Goal: Task Accomplishment & Management: Manage account settings

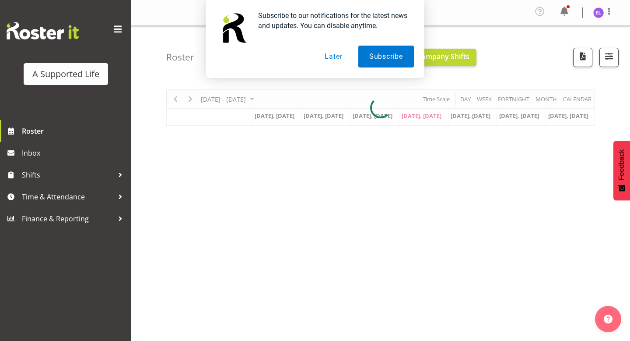
click at [337, 59] on button "Later" at bounding box center [333, 57] width 39 height 22
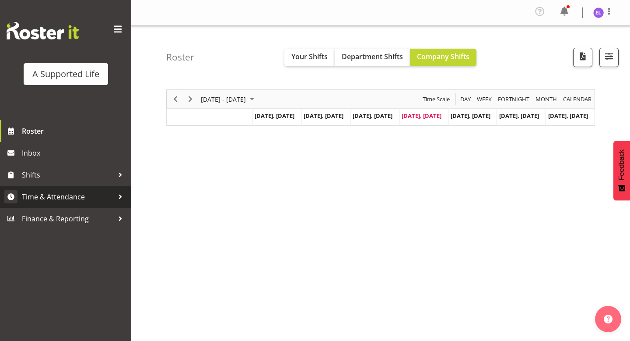
click at [58, 197] on span "Time & Attendance" at bounding box center [68, 196] width 92 height 13
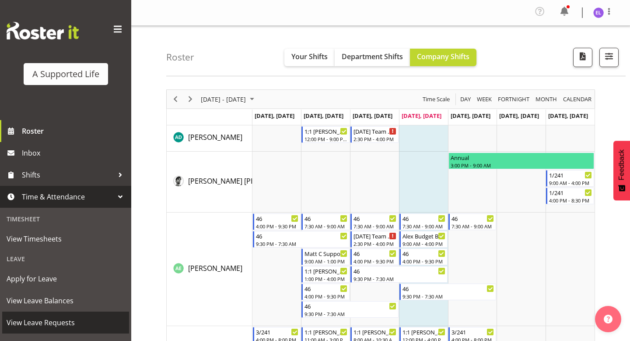
click at [47, 317] on span "View Leave Requests" at bounding box center [66, 322] width 118 height 13
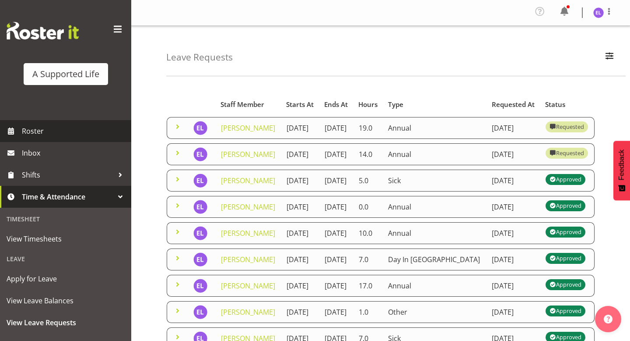
click at [26, 129] on span "Roster" at bounding box center [74, 130] width 105 height 13
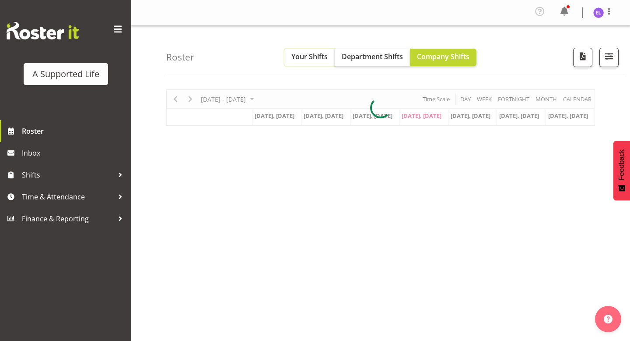
click at [310, 57] on span "Your Shifts" at bounding box center [310, 57] width 36 height 10
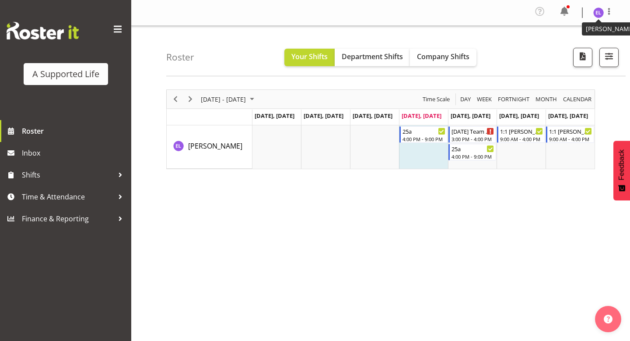
click at [600, 10] on img at bounding box center [599, 12] width 11 height 11
click at [455, 55] on span "Company Shifts" at bounding box center [443, 57] width 53 height 10
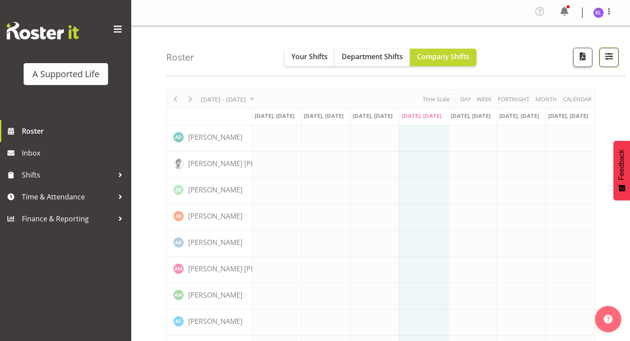
click at [610, 60] on span "button" at bounding box center [609, 55] width 11 height 11
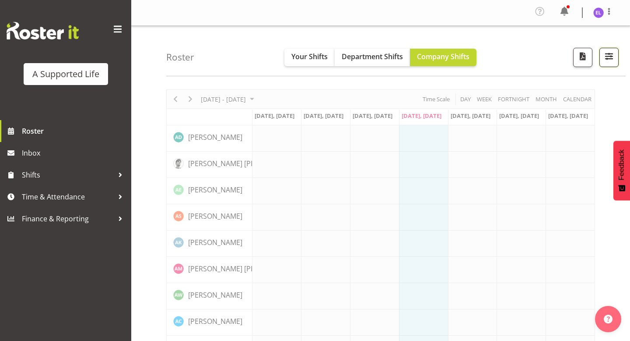
click at [614, 58] on span "button" at bounding box center [609, 55] width 11 height 11
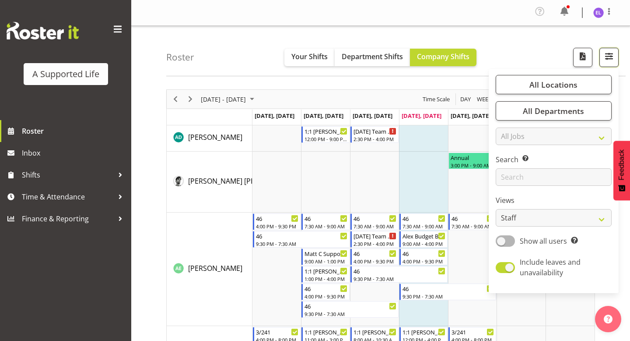
click at [615, 58] on button "button" at bounding box center [609, 57] width 19 height 19
click at [539, 176] on input "text" at bounding box center [554, 177] width 116 height 18
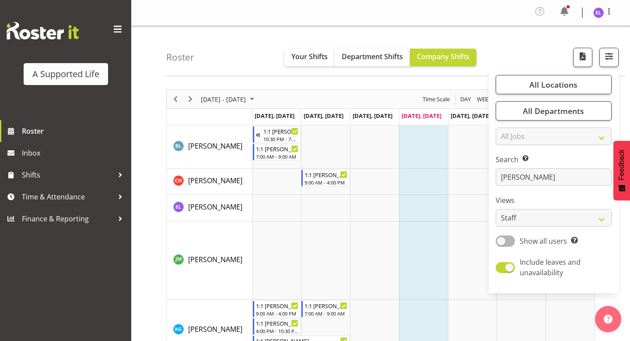
click at [439, 78] on div "Roster Your Shifts Department Shifts Company Shifts All Locations Clear 1.241 E…" at bounding box center [380, 288] width 499 height 524
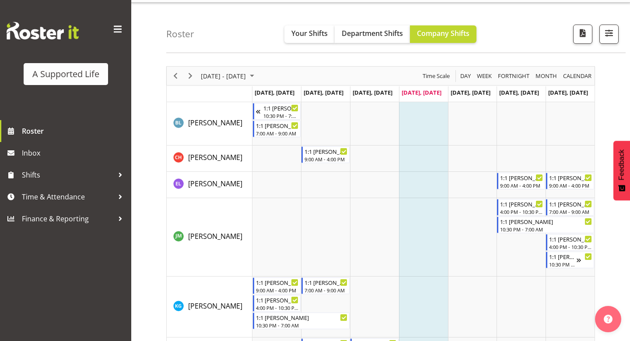
scroll to position [15, 0]
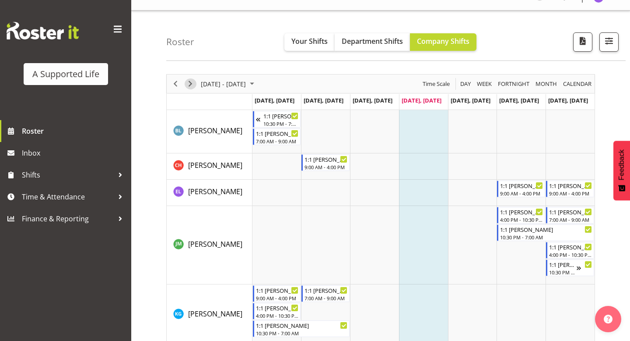
click at [186, 85] on span "Next" at bounding box center [190, 83] width 11 height 11
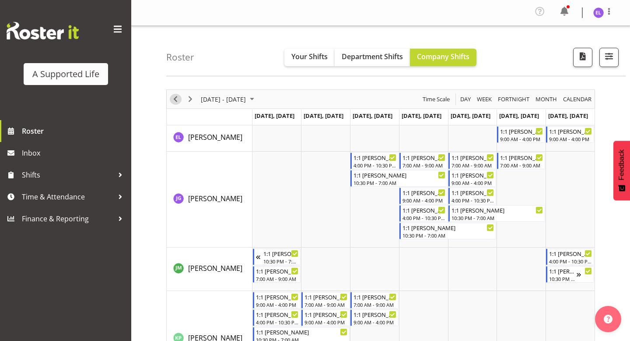
click at [176, 99] on span "Previous" at bounding box center [175, 99] width 11 height 11
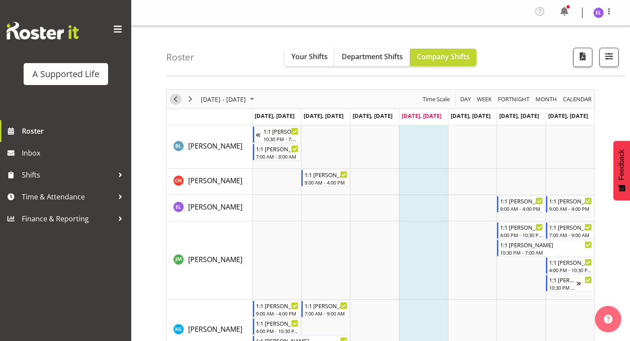
click at [178, 100] on span "Previous" at bounding box center [175, 99] width 11 height 11
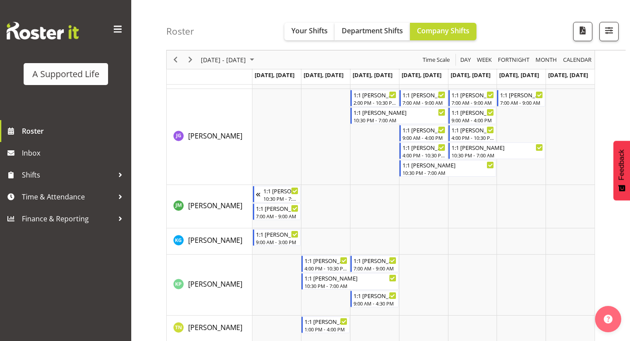
scroll to position [175, 0]
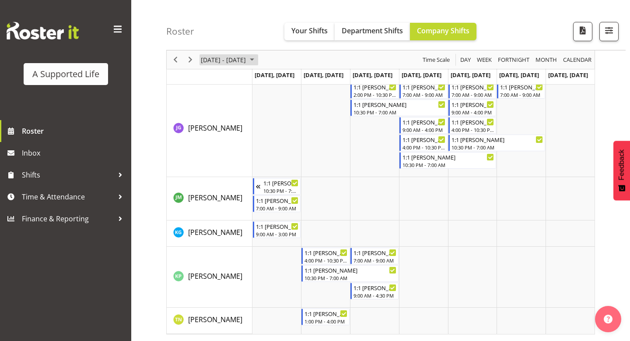
click at [214, 57] on span "August 25 - 31, 2025" at bounding box center [223, 59] width 47 height 11
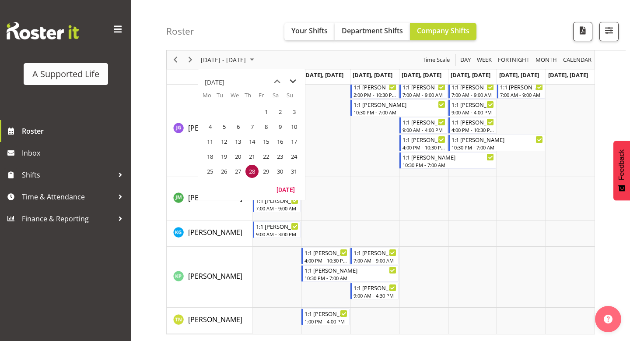
click at [295, 82] on span "next month" at bounding box center [292, 82] width 15 height 16
click at [209, 125] on span "8" at bounding box center [210, 126] width 13 height 13
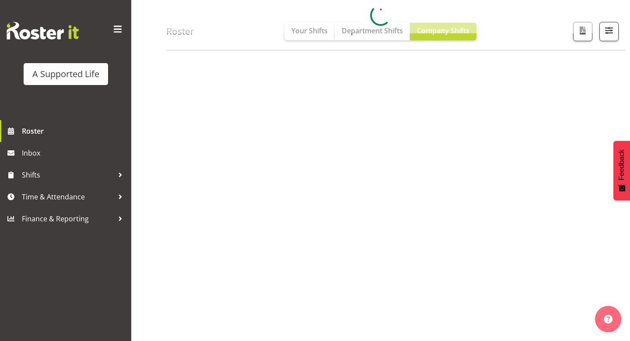
scroll to position [92, 0]
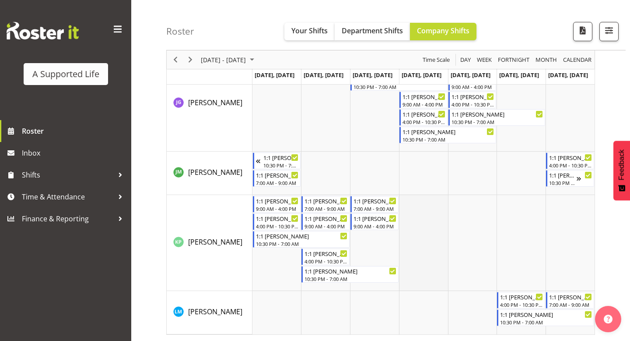
scroll to position [96, 0]
click at [191, 61] on span "Next" at bounding box center [190, 59] width 11 height 11
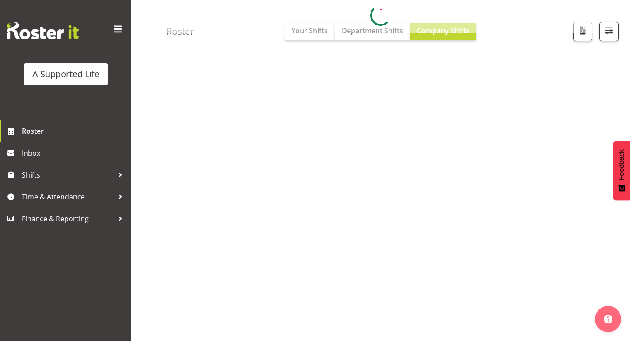
scroll to position [92, 0]
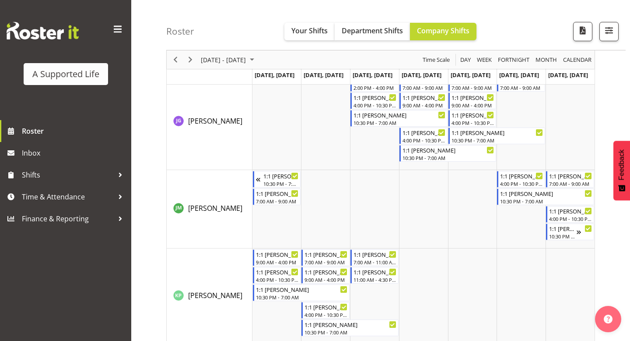
scroll to position [92, 0]
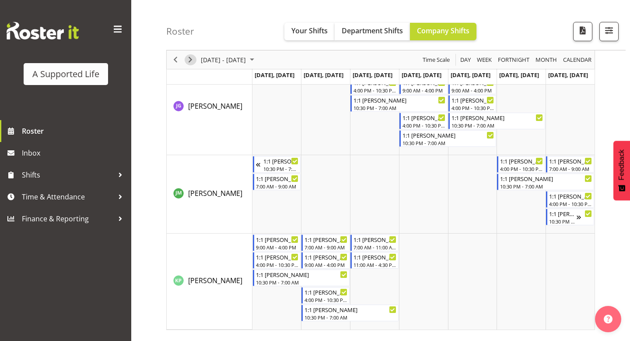
click at [195, 59] on span "Next" at bounding box center [190, 59] width 11 height 11
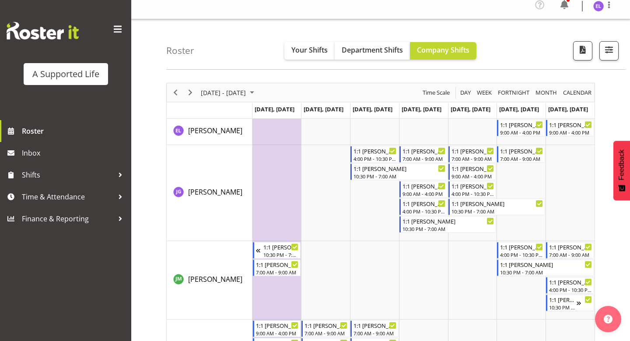
scroll to position [1, 0]
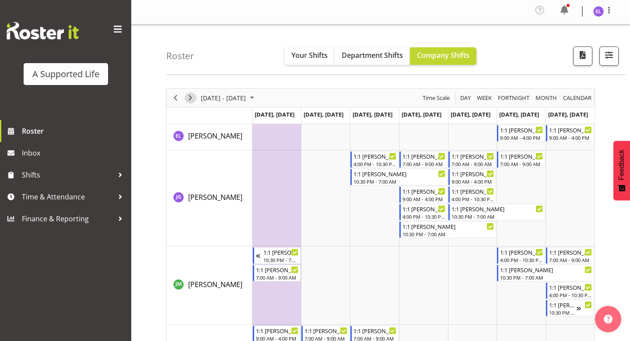
click at [191, 98] on span "Next" at bounding box center [190, 97] width 11 height 11
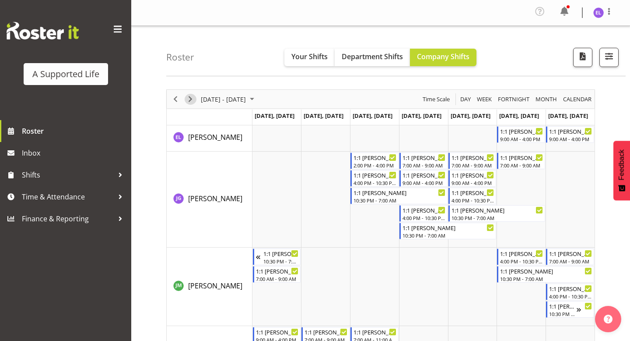
click at [193, 98] on span "Next" at bounding box center [190, 99] width 11 height 11
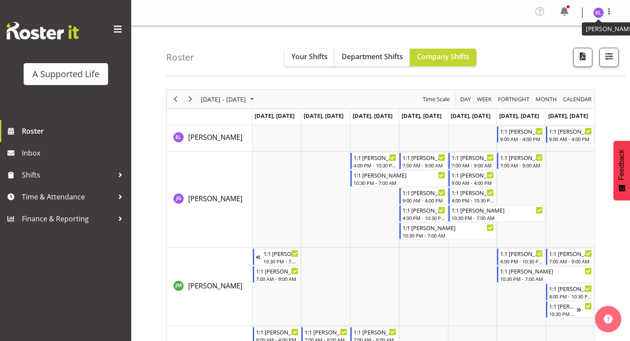
click at [600, 13] on img at bounding box center [599, 12] width 11 height 11
click at [620, 71] on div "Roster Your Shifts Department Shifts Company Shifts All Locations Clear 1.241 E…" at bounding box center [396, 51] width 460 height 50
click at [615, 61] on span "button" at bounding box center [609, 55] width 11 height 11
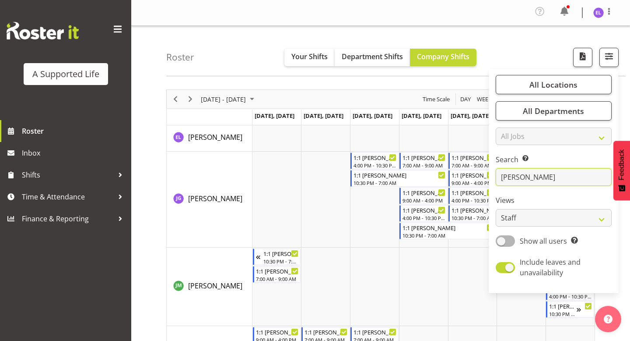
drag, startPoint x: 534, startPoint y: 176, endPoint x: 483, endPoint y: 176, distance: 51.7
click at [483, 176] on div "Roster Your Shifts Department Shifts Company Shifts All Locations Clear 1.241 E…" at bounding box center [380, 229] width 499 height 407
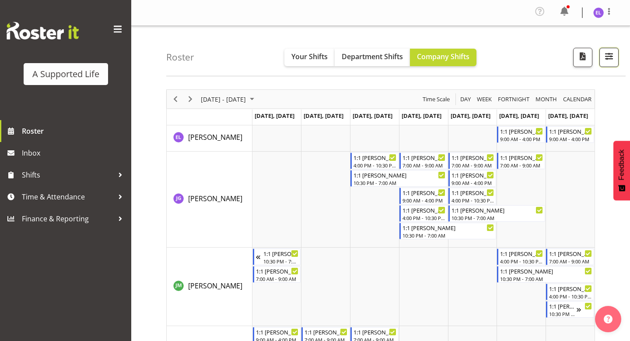
click at [618, 53] on button "button" at bounding box center [609, 57] width 19 height 19
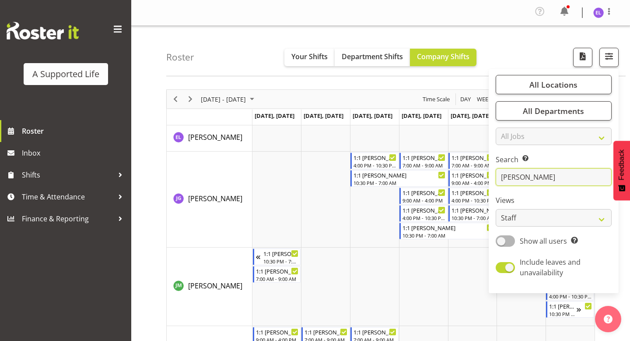
click at [539, 175] on input "miranda" at bounding box center [554, 177] width 116 height 18
drag, startPoint x: 539, startPoint y: 175, endPoint x: 500, endPoint y: 175, distance: 39.0
click at [500, 175] on input "miranda" at bounding box center [554, 177] width 116 height 18
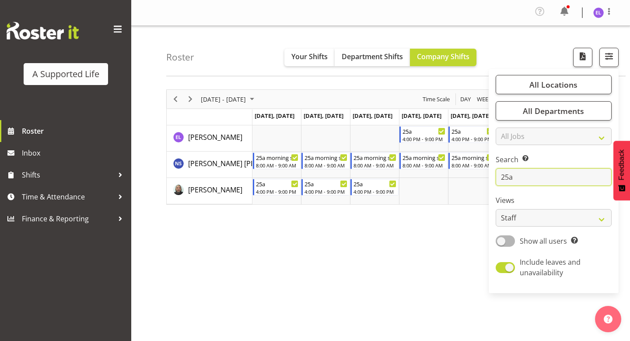
type input "25a"
click at [429, 257] on div "October 06 - 12, 2025 Today Day Week Fortnight Month calendar Month Agenda Time…" at bounding box center [398, 258] width 464 height 350
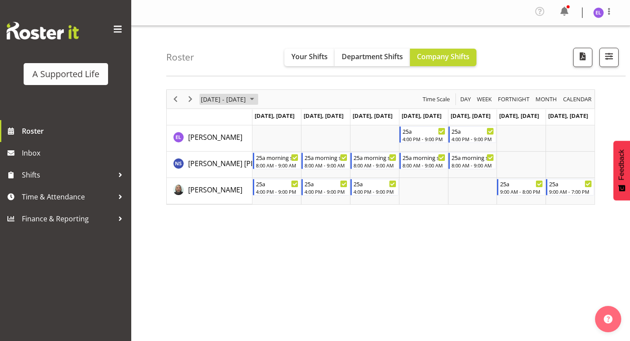
click at [236, 103] on span "October 06 - 12, 2025" at bounding box center [223, 99] width 47 height 11
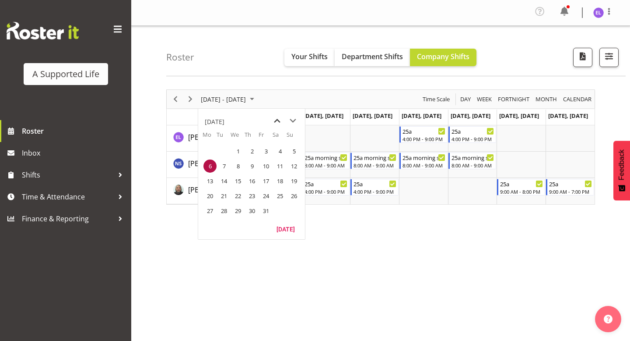
click at [276, 121] on span "previous month" at bounding box center [277, 121] width 15 height 16
click at [207, 169] on span "4" at bounding box center [210, 165] width 13 height 13
